Goal: Check status: Check status

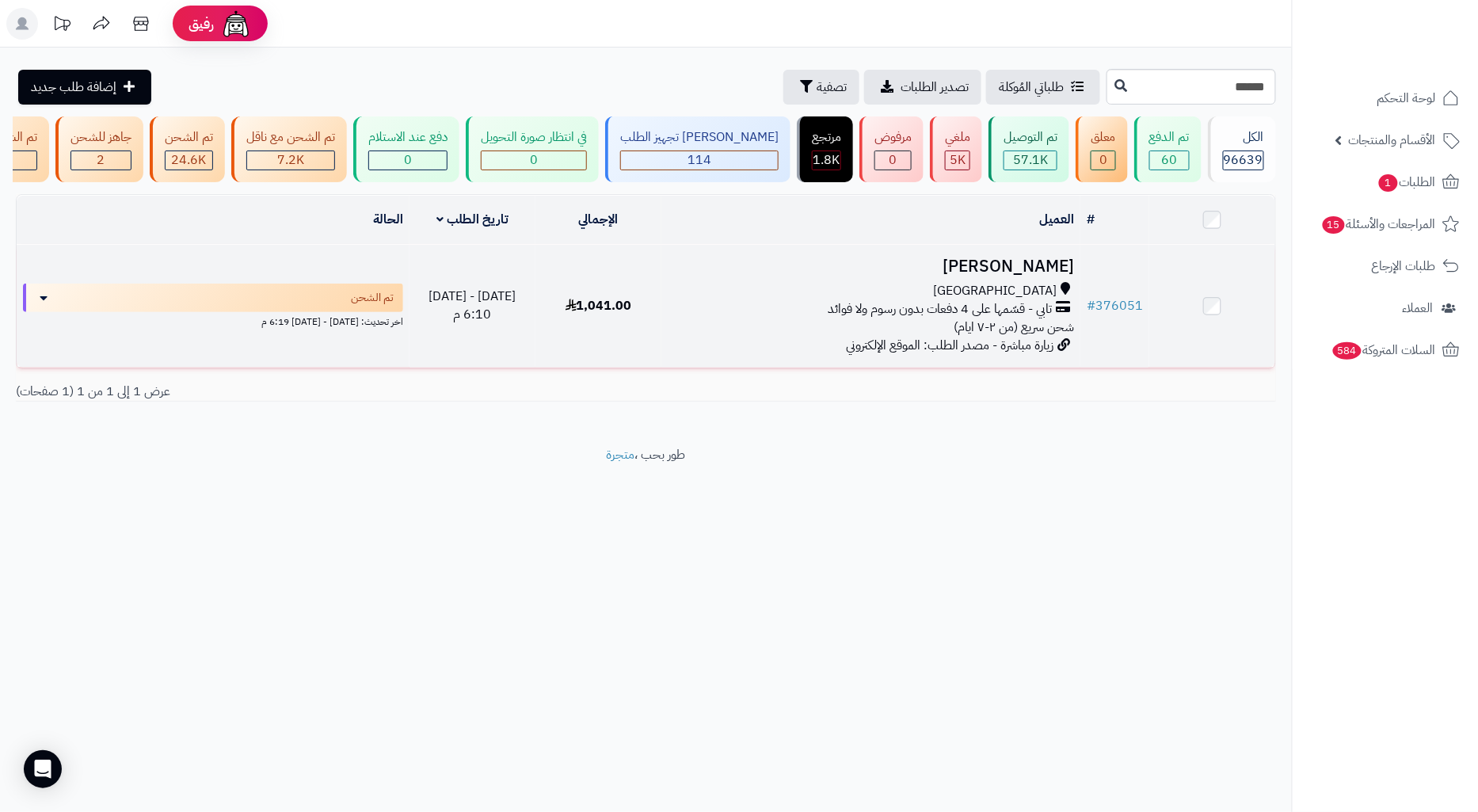
click at [827, 290] on td "عبدالعزيز الشمراني جدة تابي - قسّمها على 4 دفعات بدون رسوم ولا فوائد شحن سريع (…" at bounding box center [871, 307] width 419 height 123
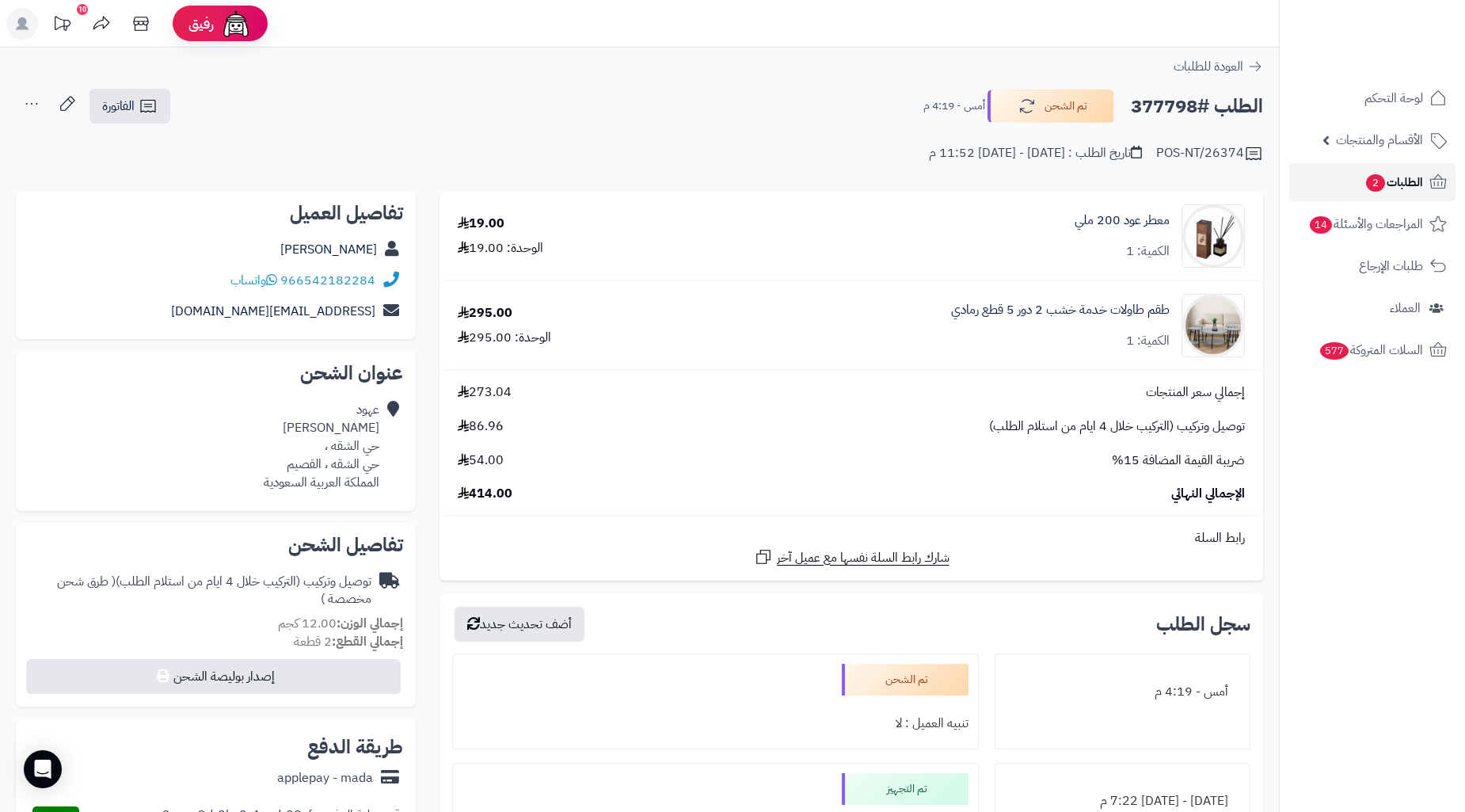
click at [1327, 184] on link "الطلبات 2" at bounding box center [1373, 182] width 167 height 38
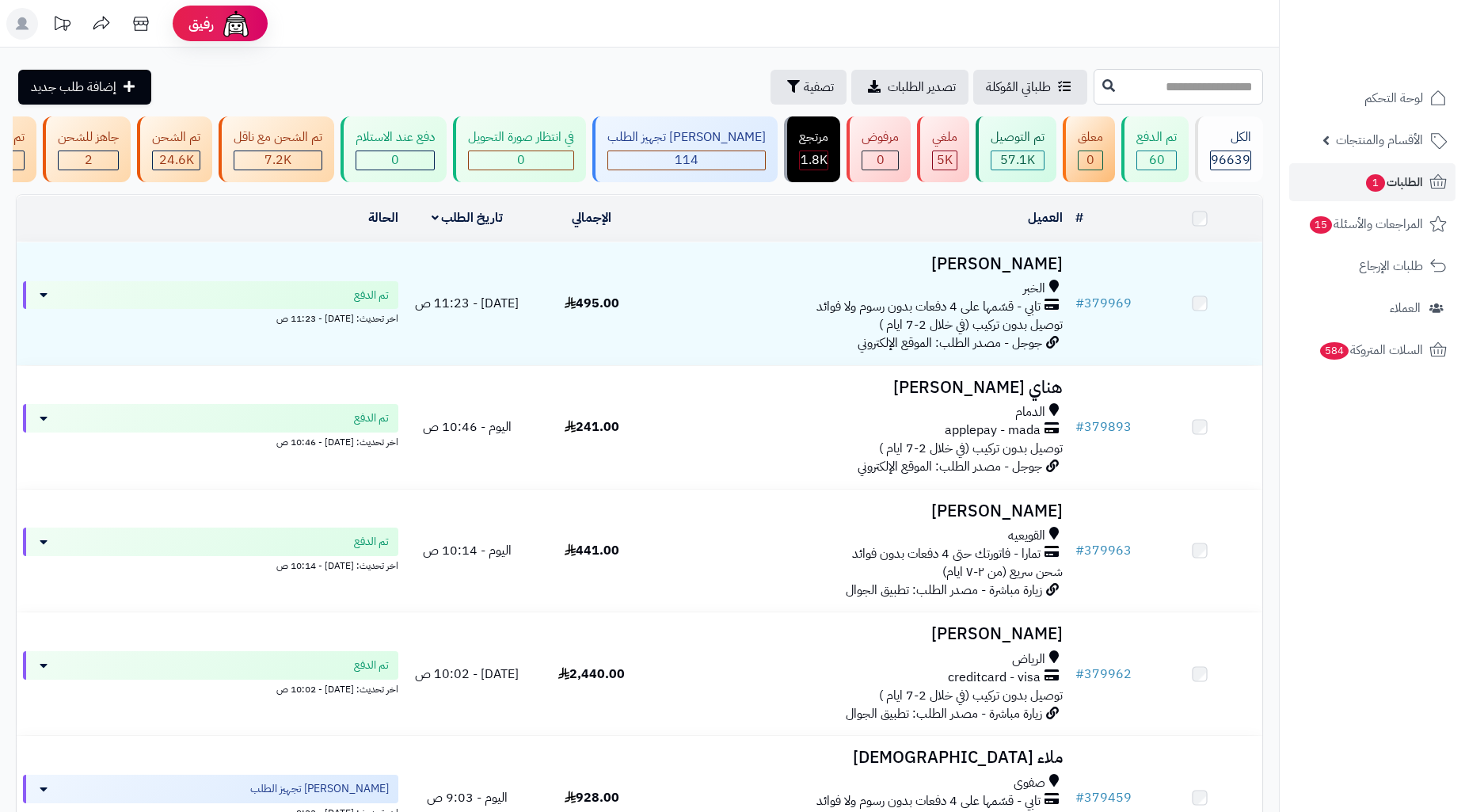
click at [1166, 95] on input "text" at bounding box center [1179, 87] width 170 height 36
paste input "******"
type input "******"
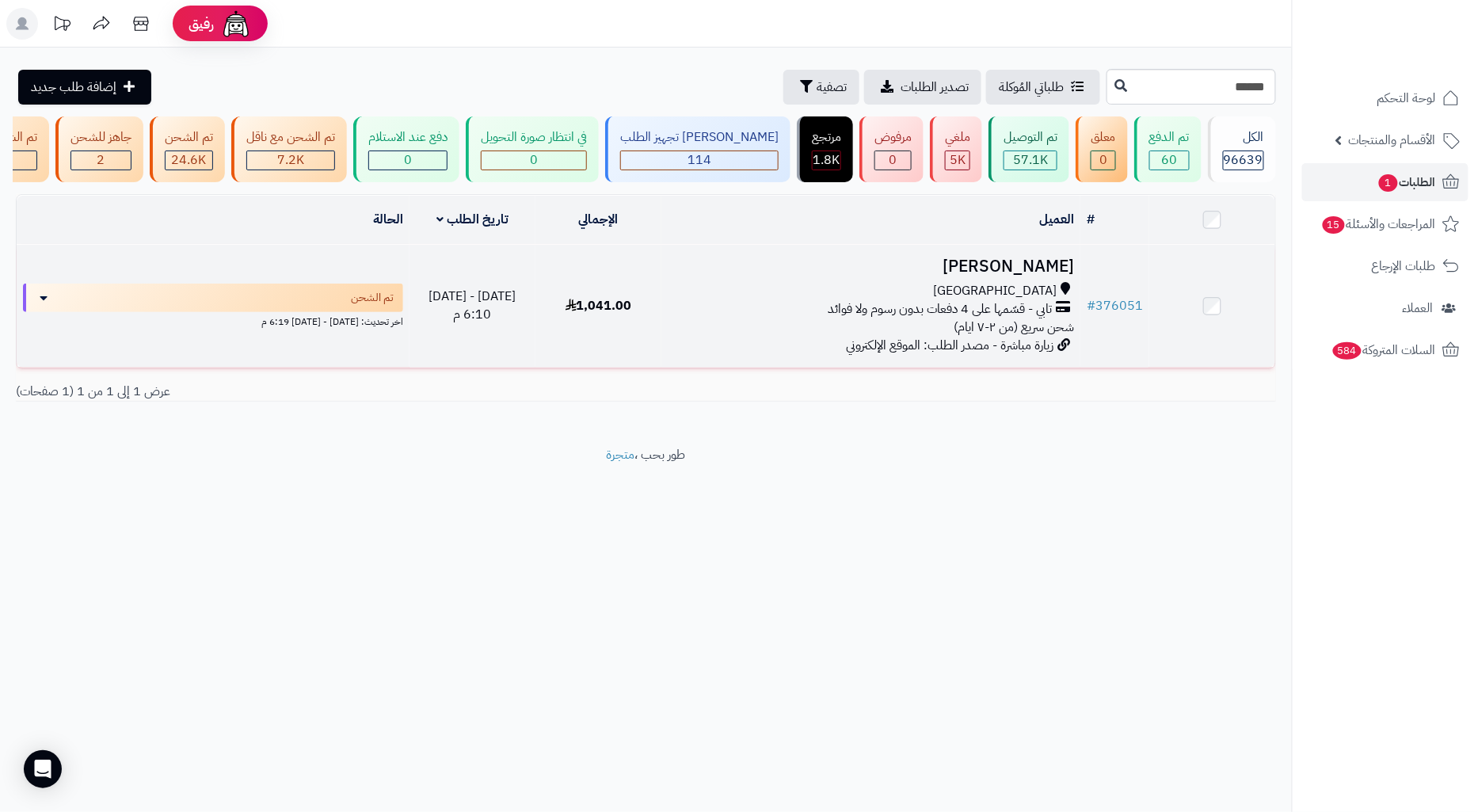
click at [856, 300] on div "[GEOGRAPHIC_DATA]" at bounding box center [870, 291] width 406 height 19
click at [723, 300] on div "[GEOGRAPHIC_DATA]" at bounding box center [870, 291] width 406 height 19
click at [760, 319] on div "تابي - قسّمها على 4 دفعات بدون رسوم ولا فوائد" at bounding box center [870, 309] width 406 height 19
click at [1102, 315] on link "# 376051" at bounding box center [1115, 306] width 57 height 19
click at [780, 300] on div "جدة" at bounding box center [870, 291] width 406 height 19
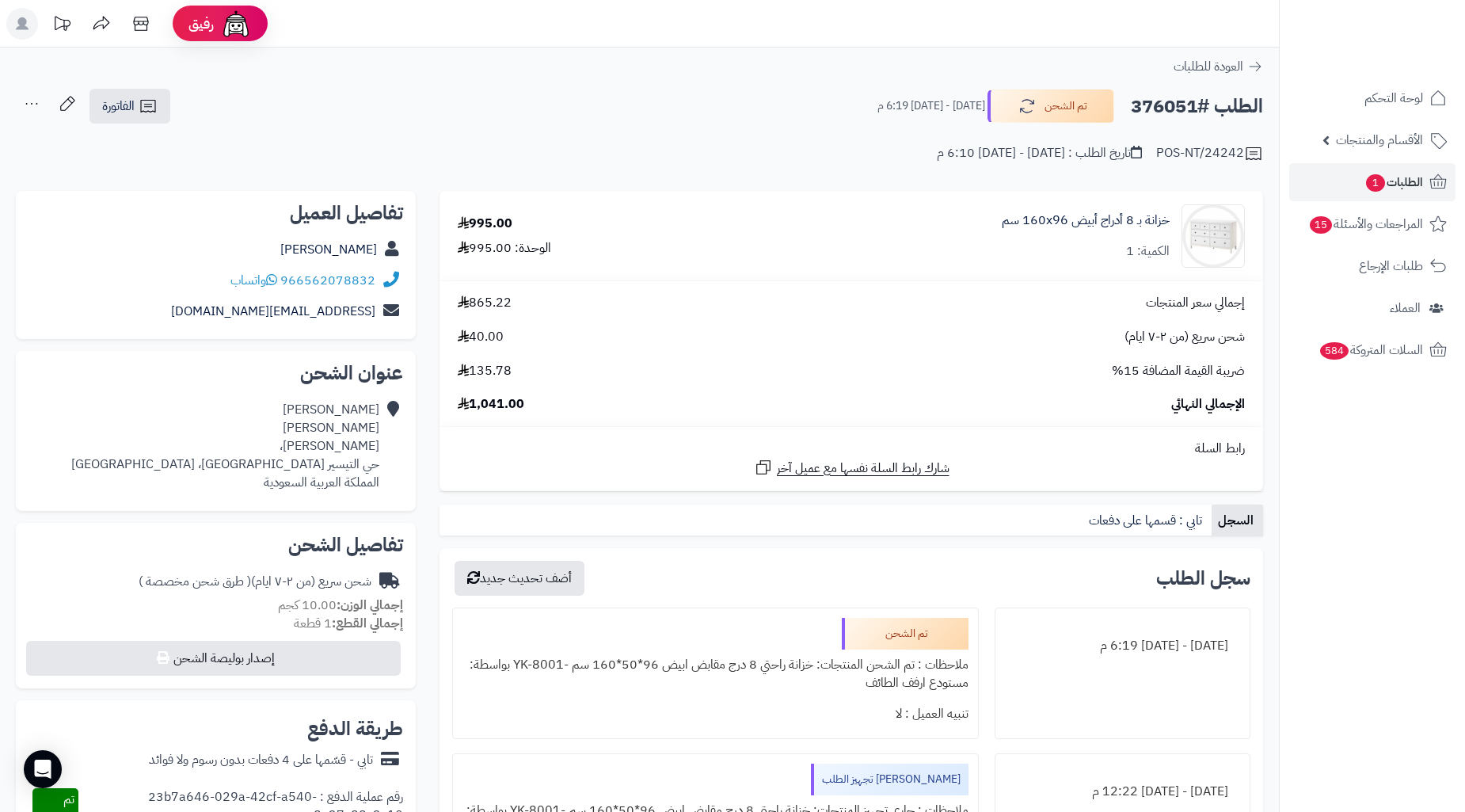
click at [216, 283] on div "966562078832 واتساب" at bounding box center [215, 281] width 375 height 31
copy div "966562078832 واتساب"
click at [210, 281] on div "966562078832 واتساب" at bounding box center [215, 281] width 375 height 31
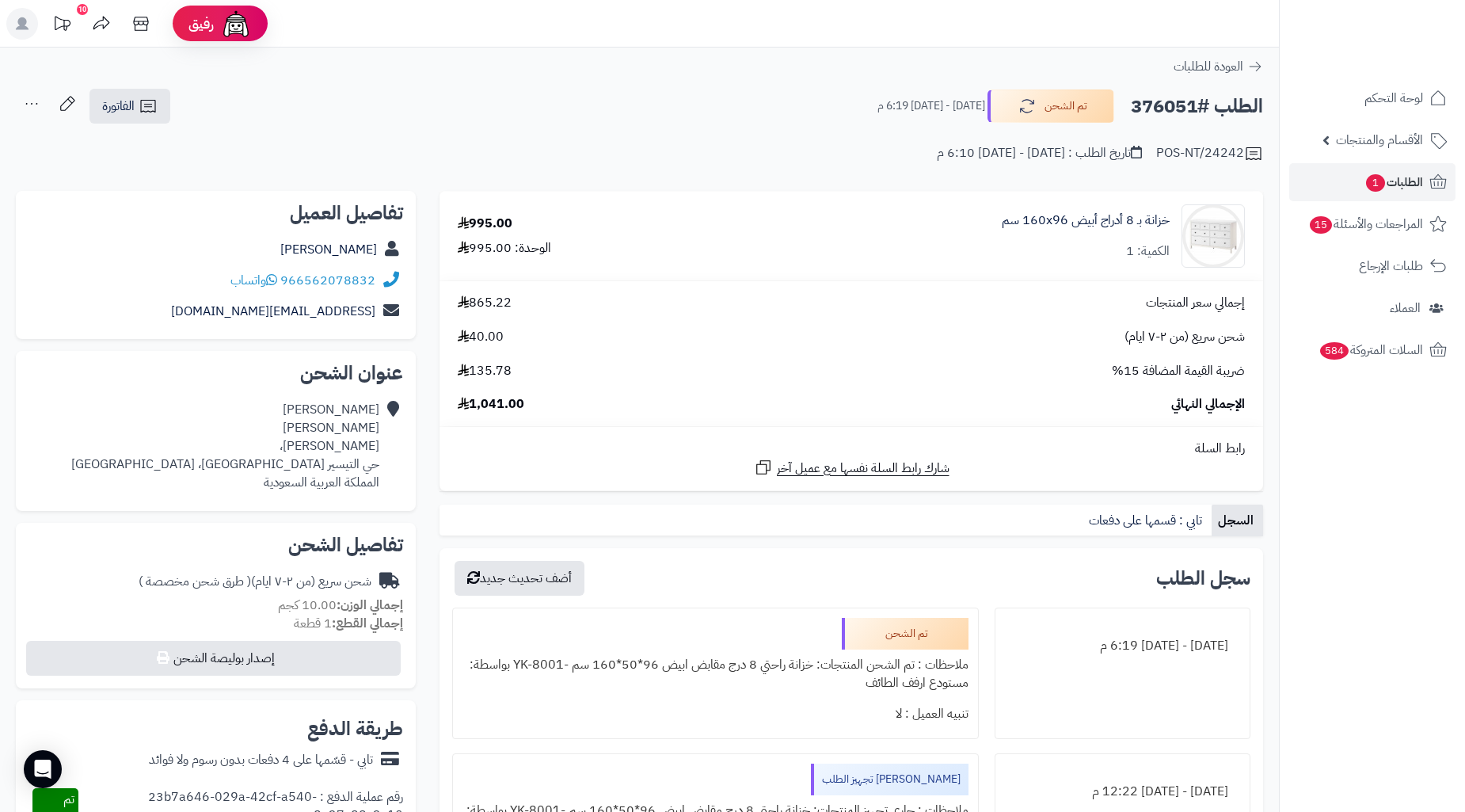
click at [210, 281] on div "966562078832 واتساب" at bounding box center [215, 281] width 375 height 31
copy div "966562078832 واتساب"
click at [1149, 106] on h2 "الطلب #376051" at bounding box center [1197, 107] width 133 height 32
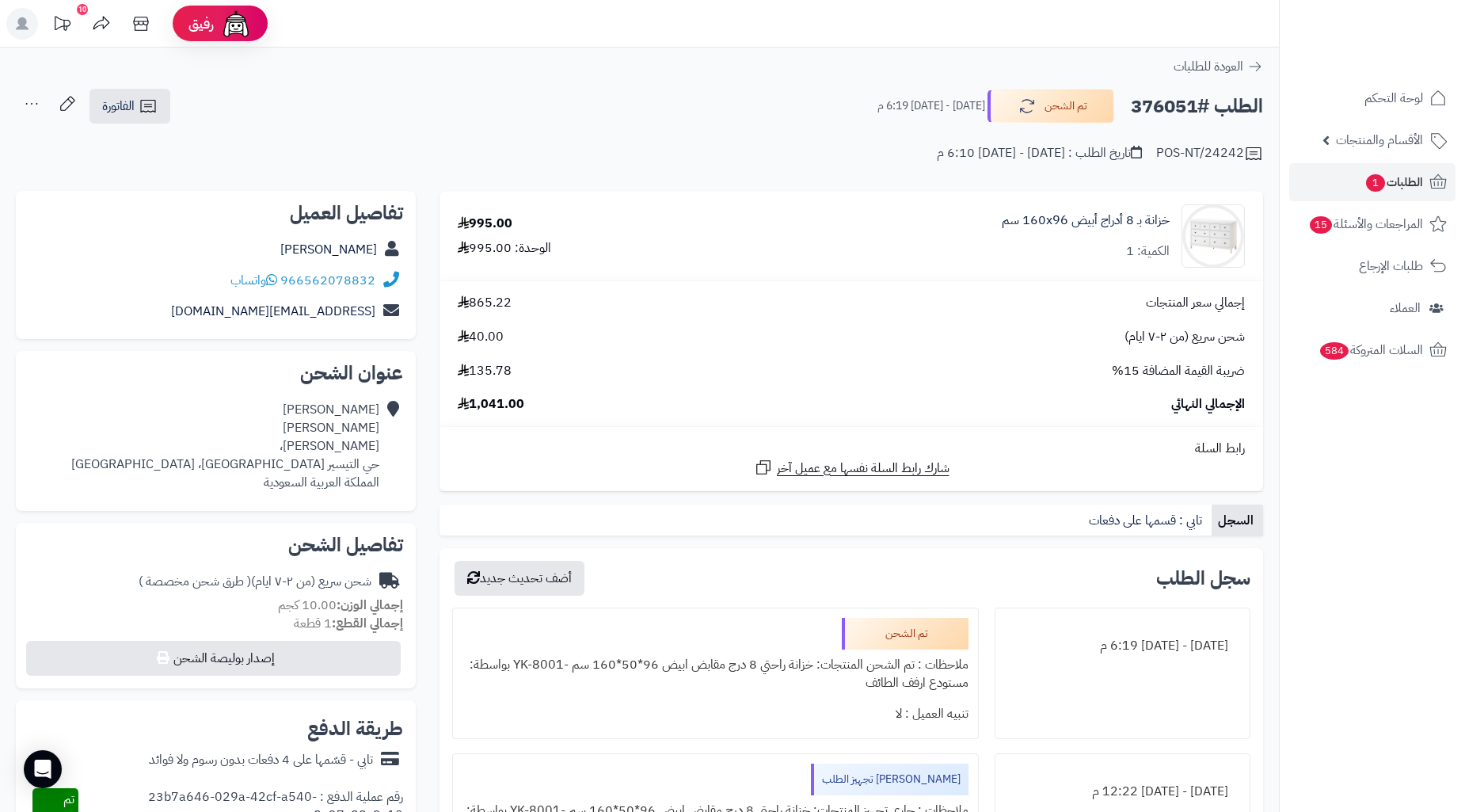
copy h2 "376051"
